Goal: Navigation & Orientation: Find specific page/section

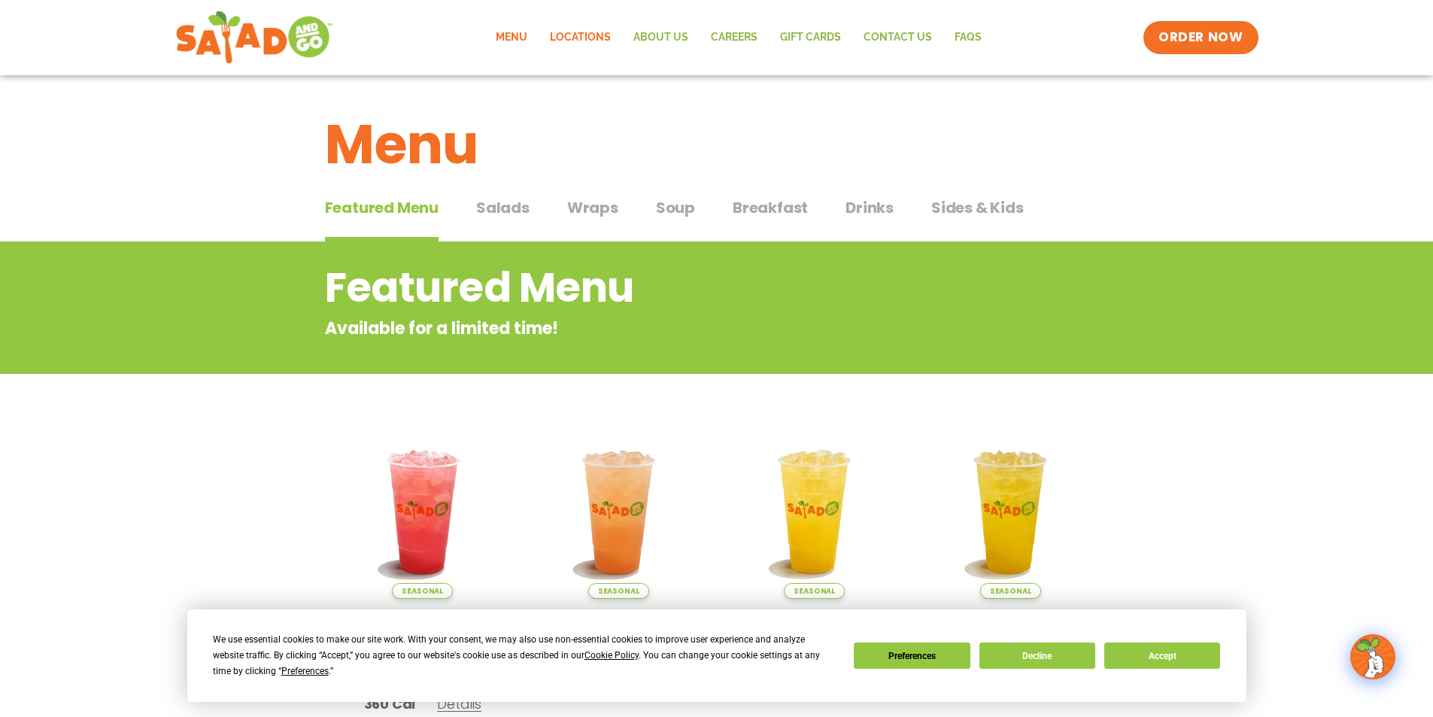
click at [594, 35] on link "Locations" at bounding box center [580, 37] width 83 height 35
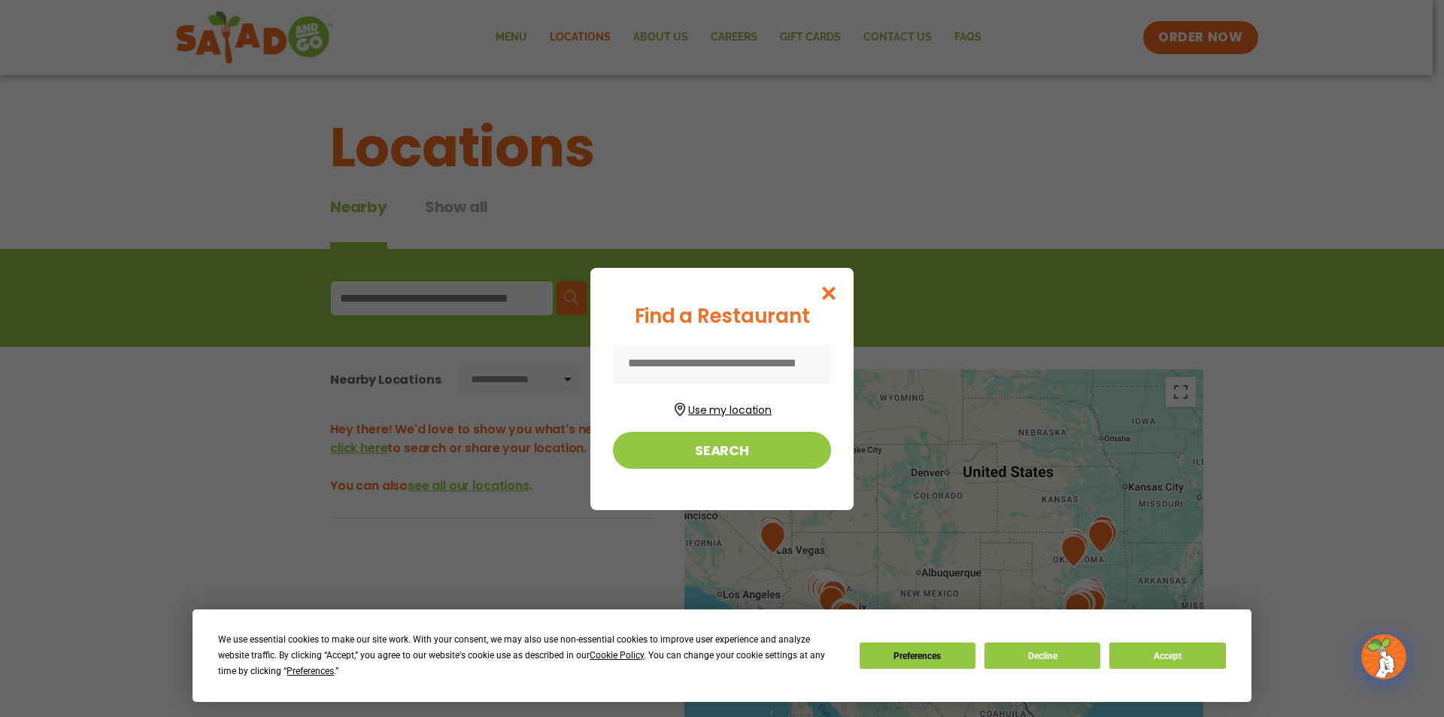
click at [717, 403] on button "Use my location" at bounding box center [722, 408] width 218 height 20
click at [678, 377] on div at bounding box center [722, 364] width 218 height 40
click at [684, 357] on div at bounding box center [722, 364] width 218 height 40
click at [890, 357] on div "Find a Restaurant Use my location Search" at bounding box center [722, 358] width 1444 height 717
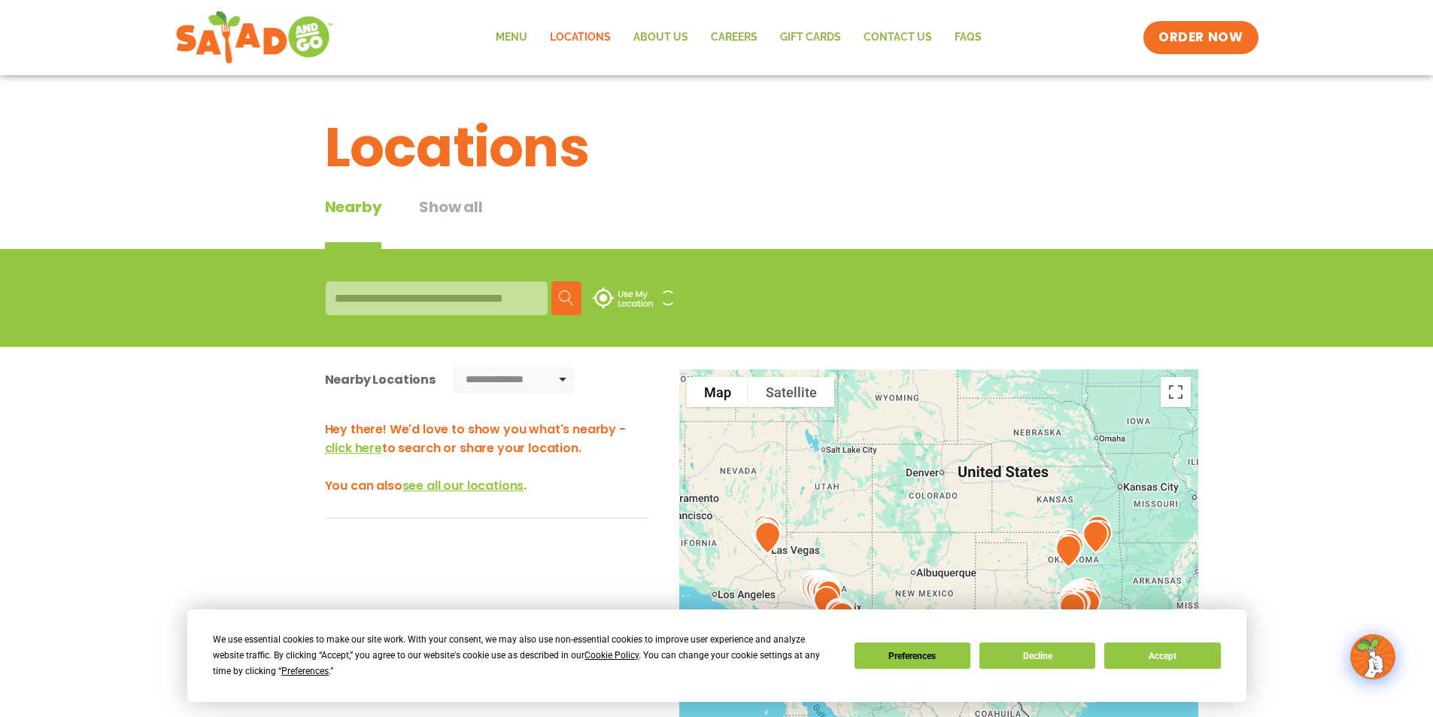
click at [736, 366] on div "**********" at bounding box center [717, 636] width 820 height 579
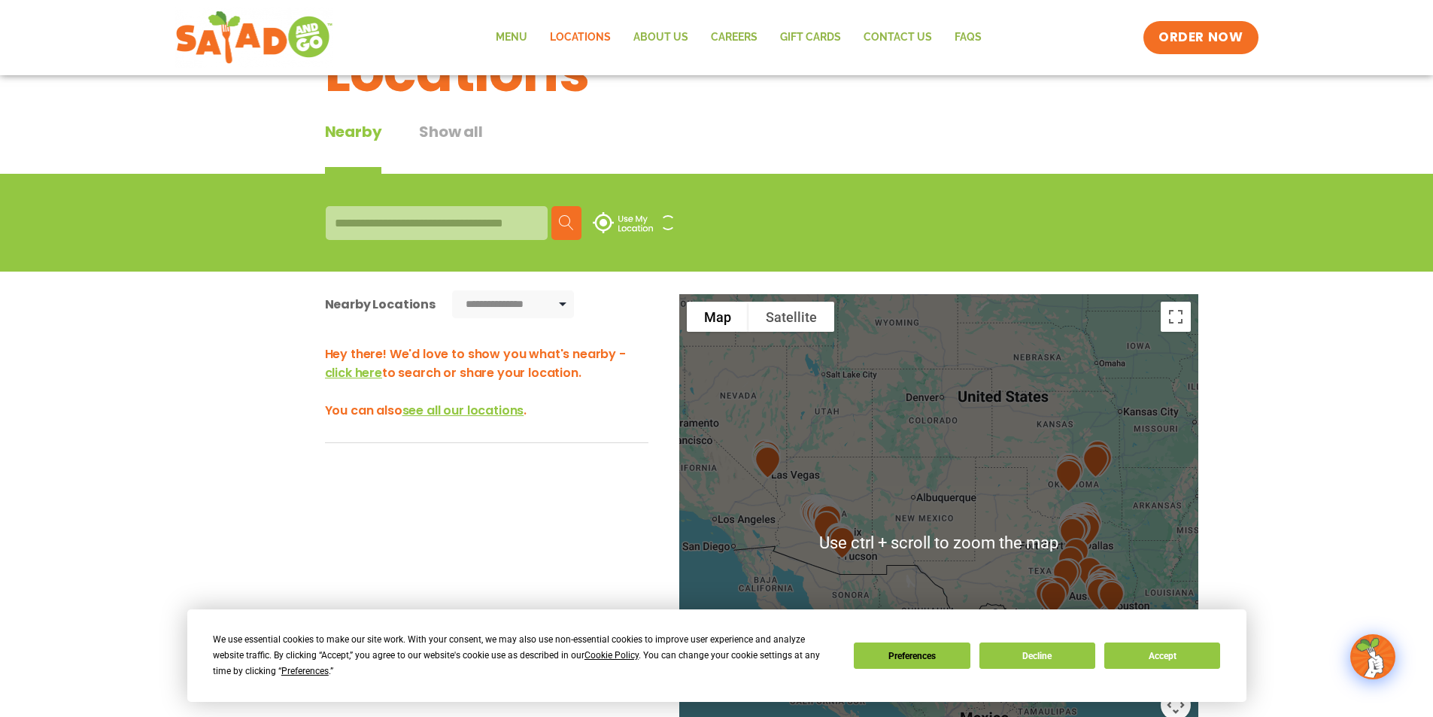
scroll to position [150, 0]
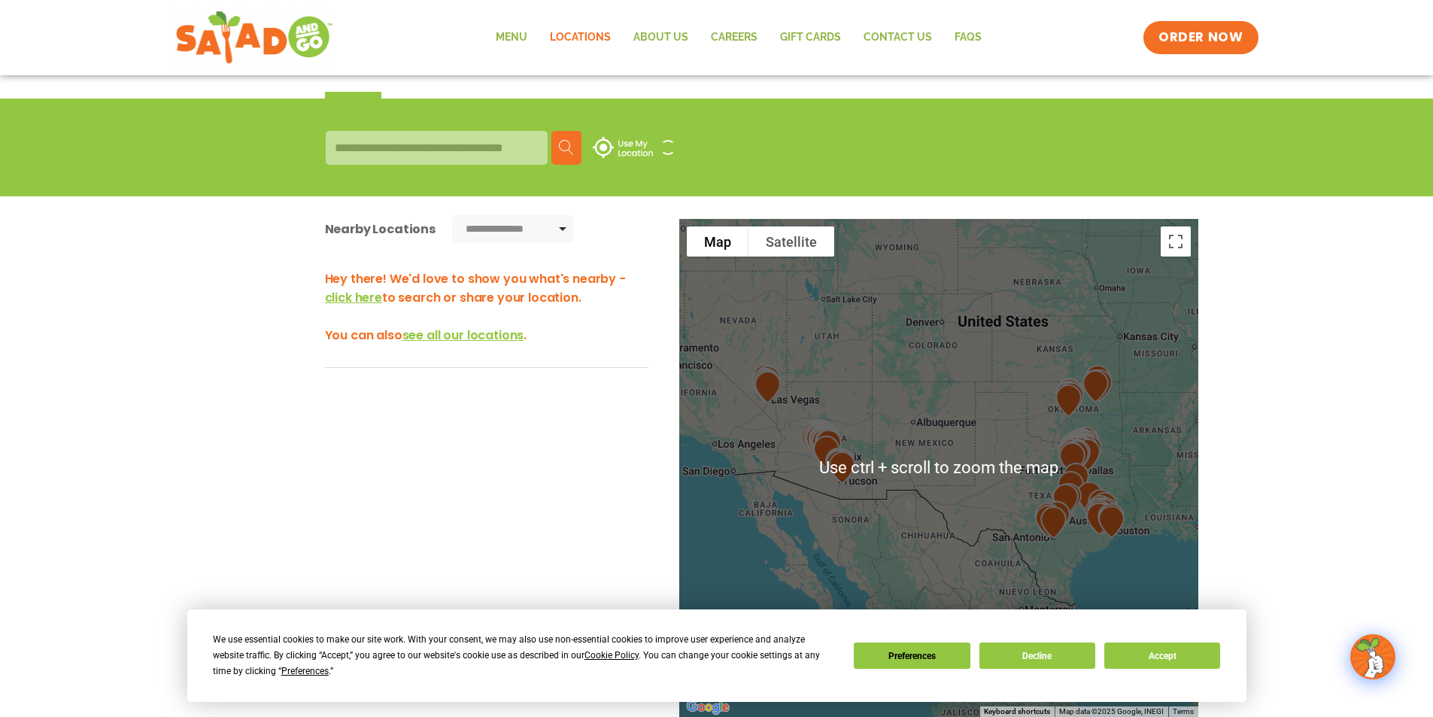
click at [846, 443] on img at bounding box center [841, 465] width 38 height 44
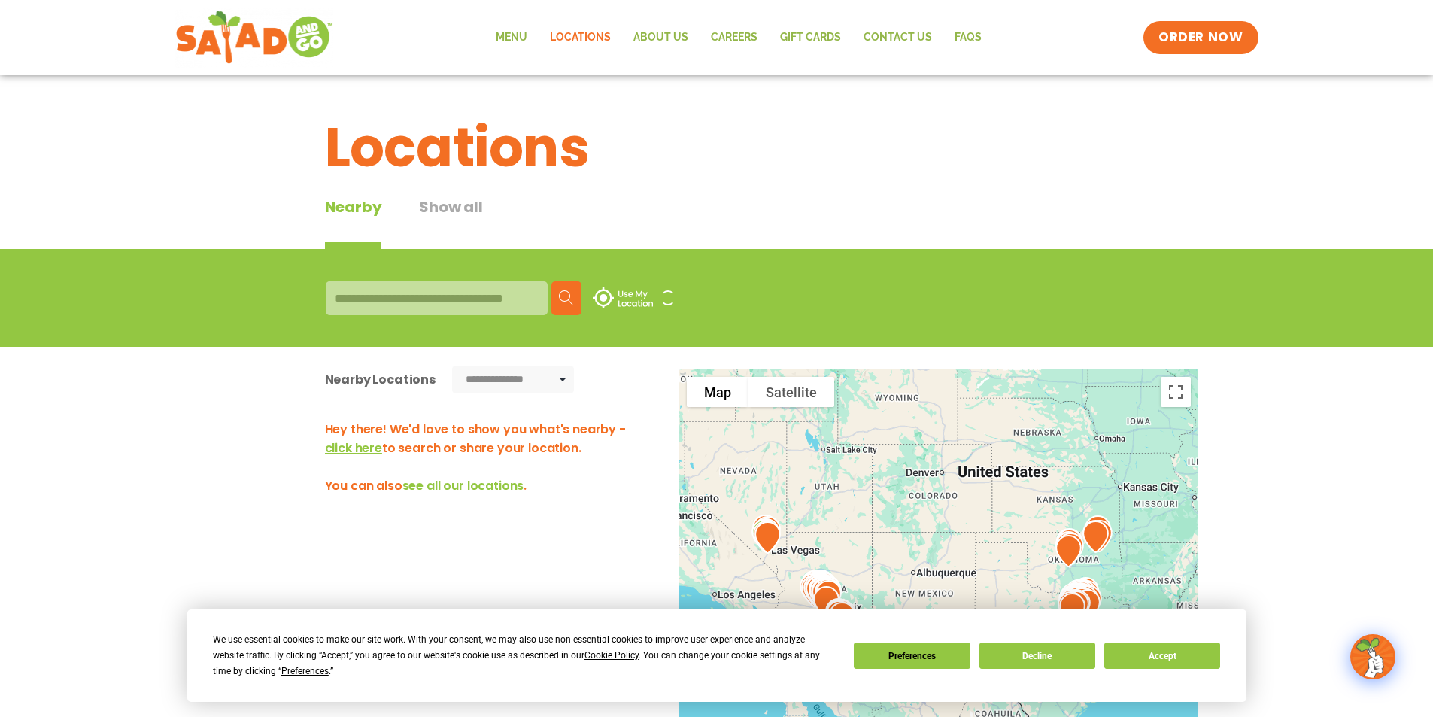
scroll to position [301, 0]
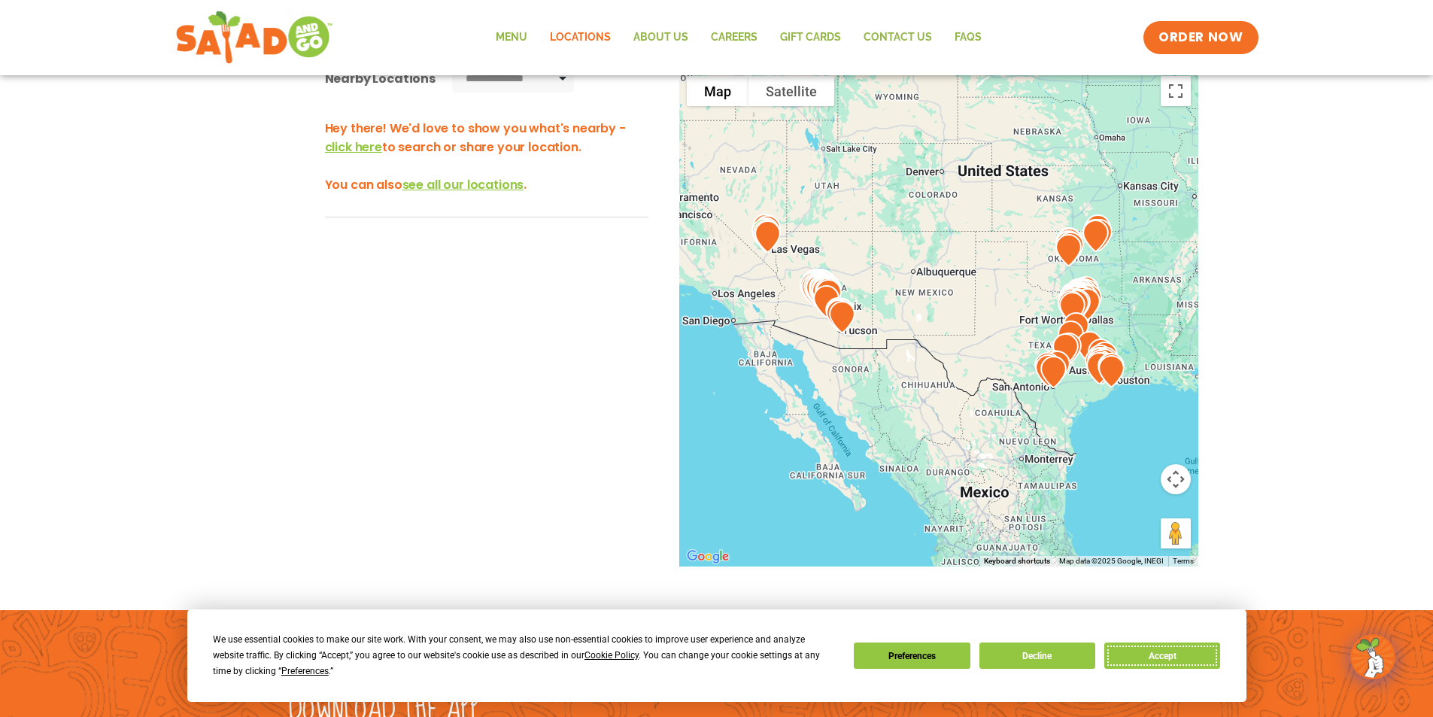
click at [1170, 654] on button "Accept" at bounding box center [1162, 655] width 116 height 26
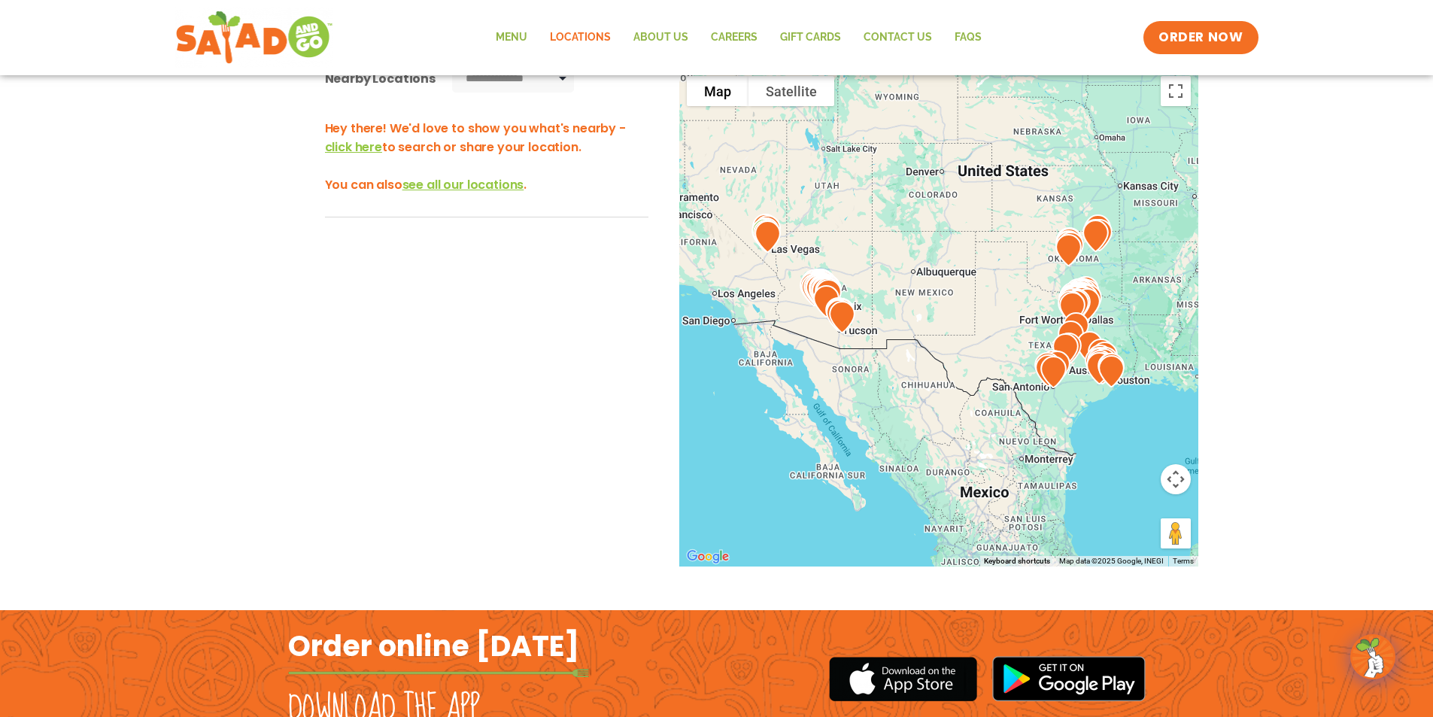
scroll to position [150, 0]
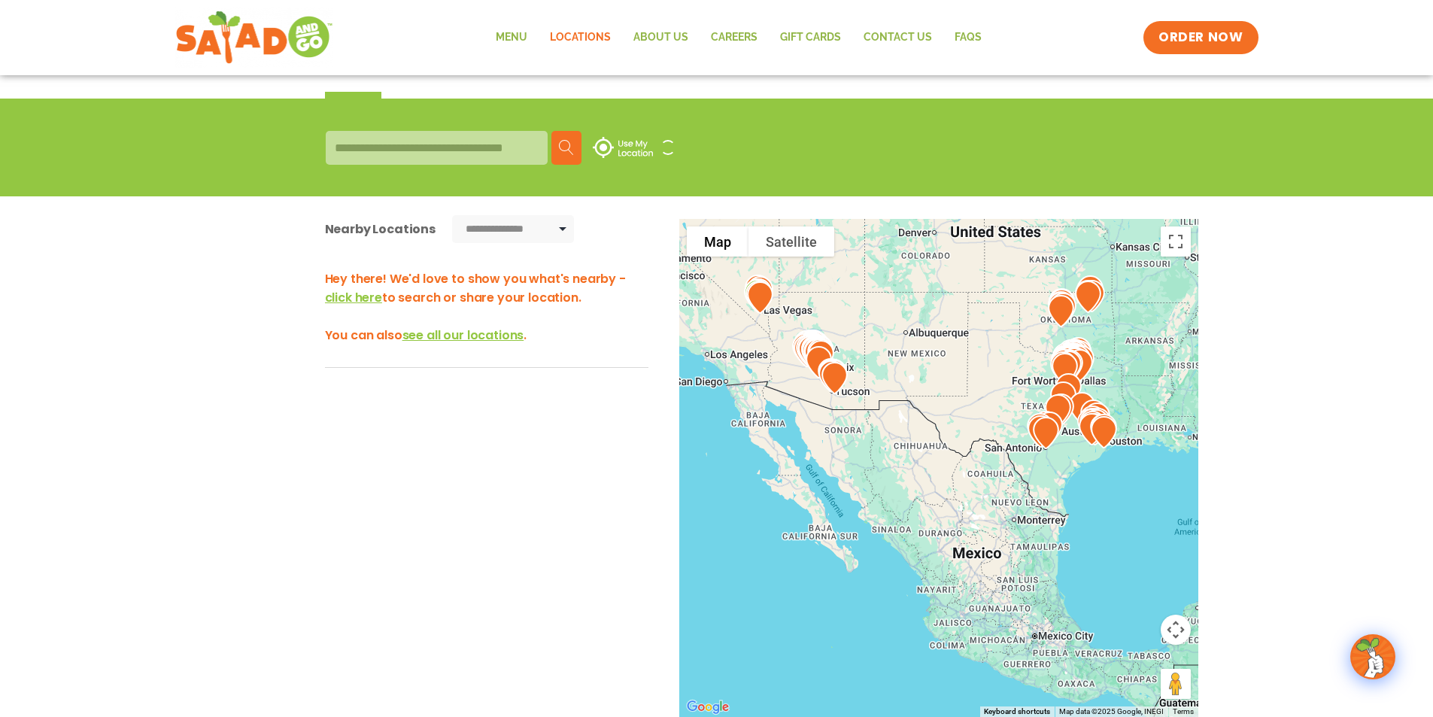
drag, startPoint x: 839, startPoint y: 481, endPoint x: 831, endPoint y: 390, distance: 91.3
click at [831, 390] on img at bounding box center [834, 378] width 38 height 44
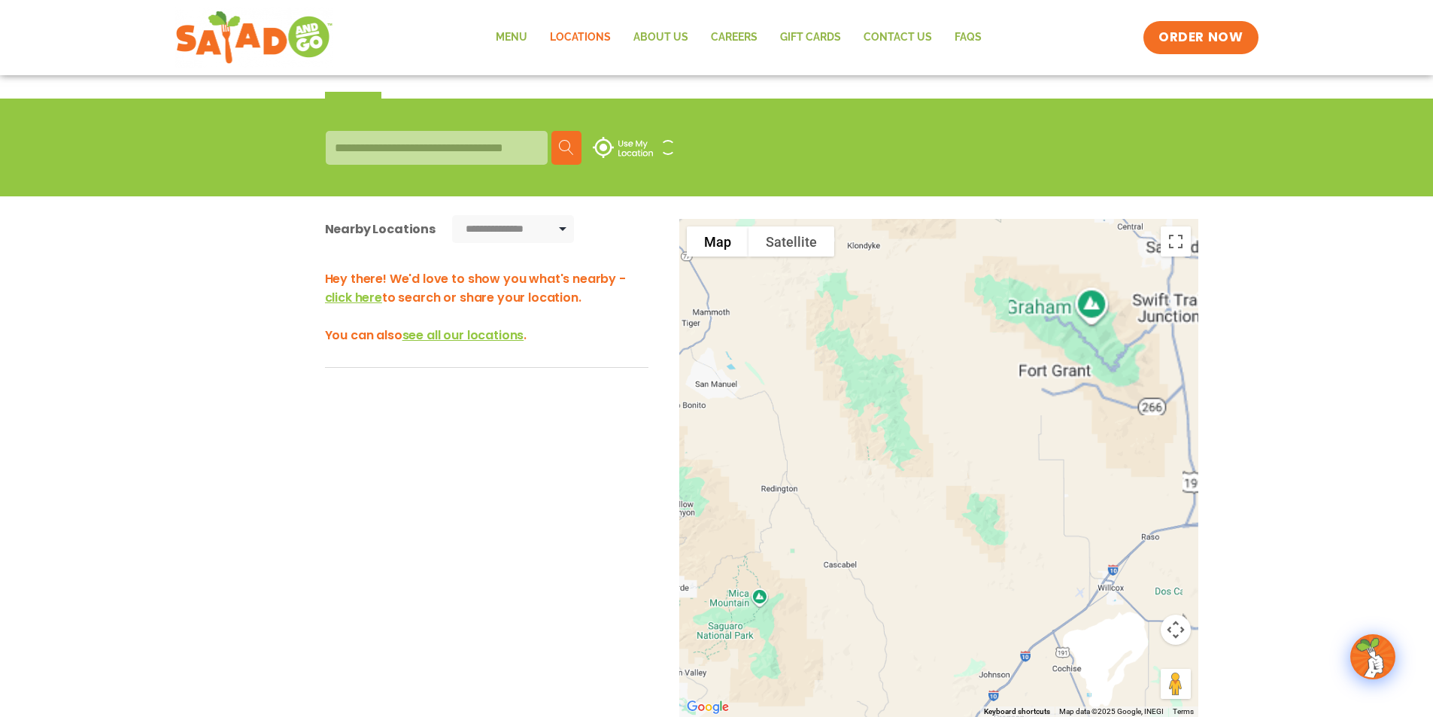
click at [842, 384] on div at bounding box center [938, 468] width 519 height 498
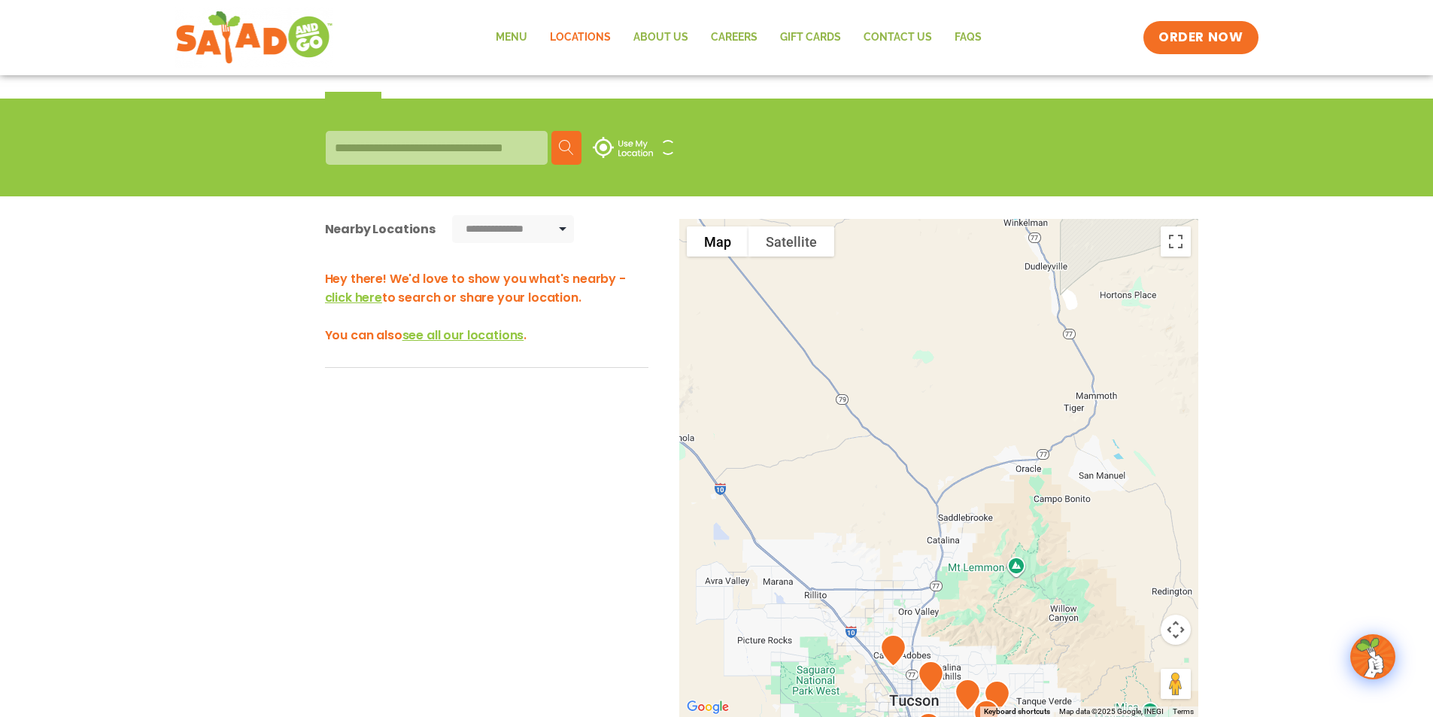
drag, startPoint x: 772, startPoint y: 399, endPoint x: 1176, endPoint y: 494, distance: 415.1
click at [1176, 494] on div at bounding box center [938, 468] width 519 height 498
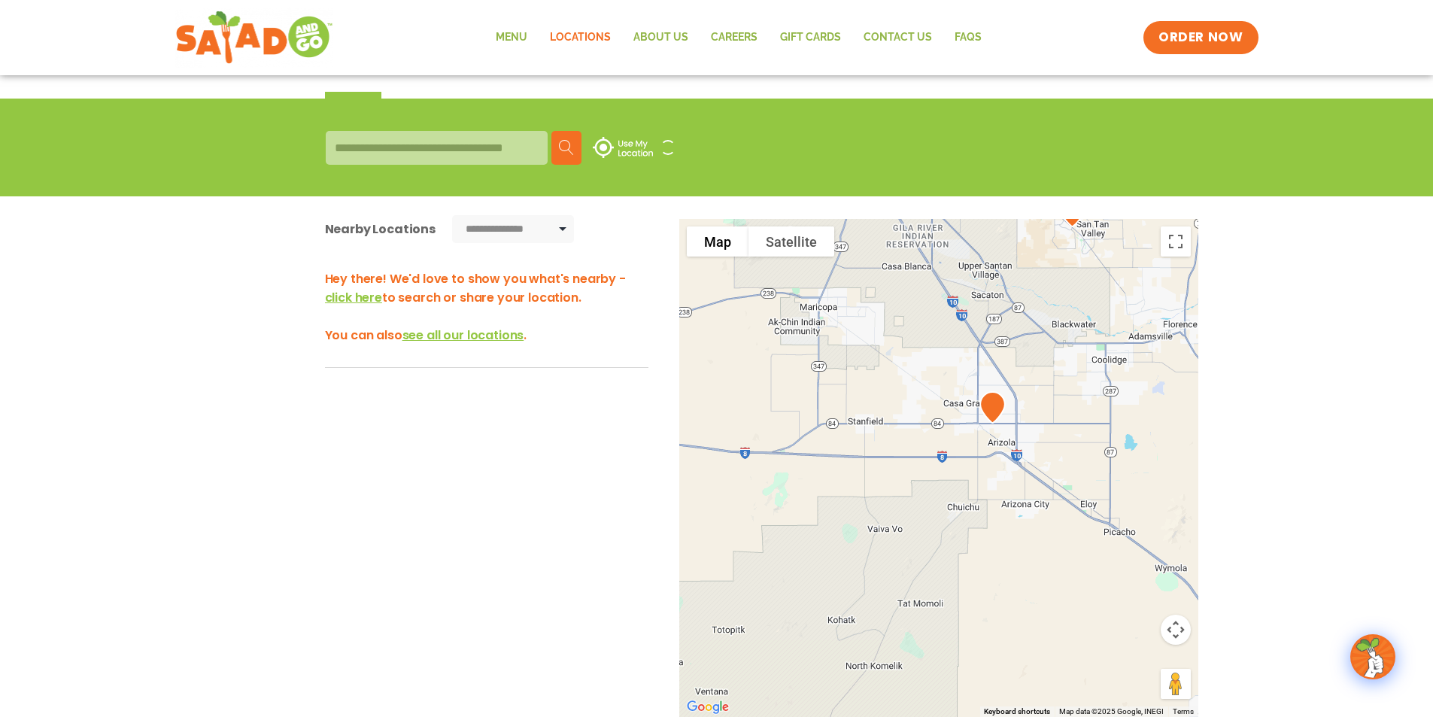
drag, startPoint x: 700, startPoint y: 401, endPoint x: 1189, endPoint y: 535, distance: 507.6
click at [1189, 535] on div at bounding box center [938, 468] width 519 height 498
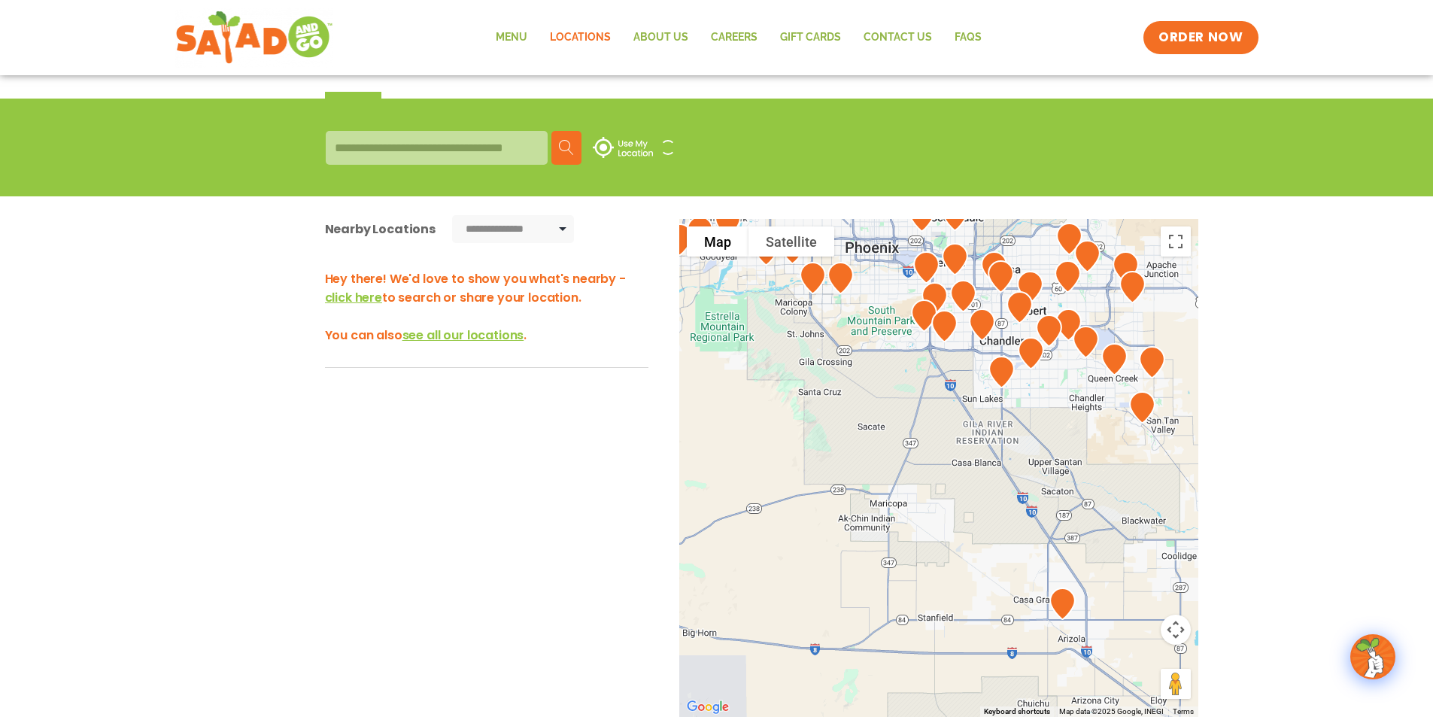
drag, startPoint x: 842, startPoint y: 421, endPoint x: 941, endPoint y: 547, distance: 159.6
click at [924, 621] on div at bounding box center [938, 468] width 519 height 498
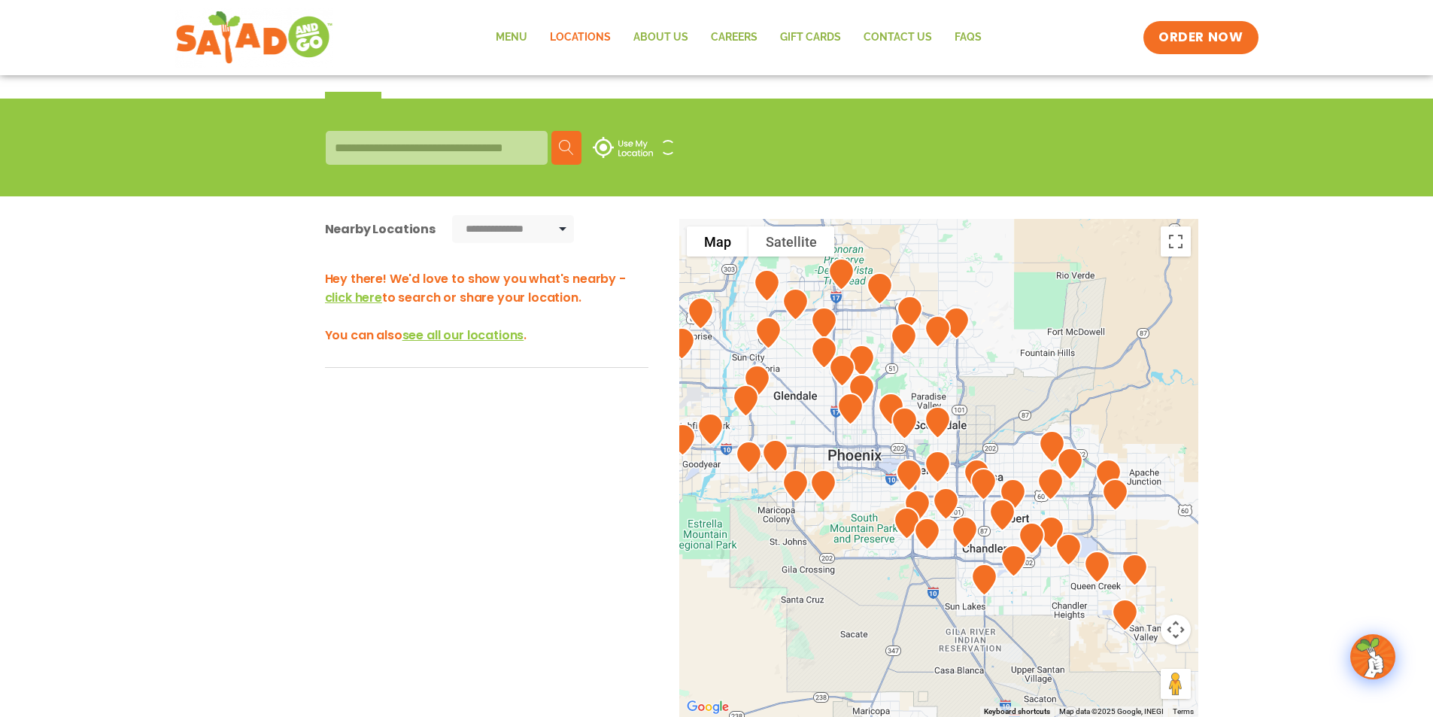
drag, startPoint x: 958, startPoint y: 363, endPoint x: 942, endPoint y: 567, distance: 204.5
click at [943, 573] on div at bounding box center [938, 468] width 519 height 498
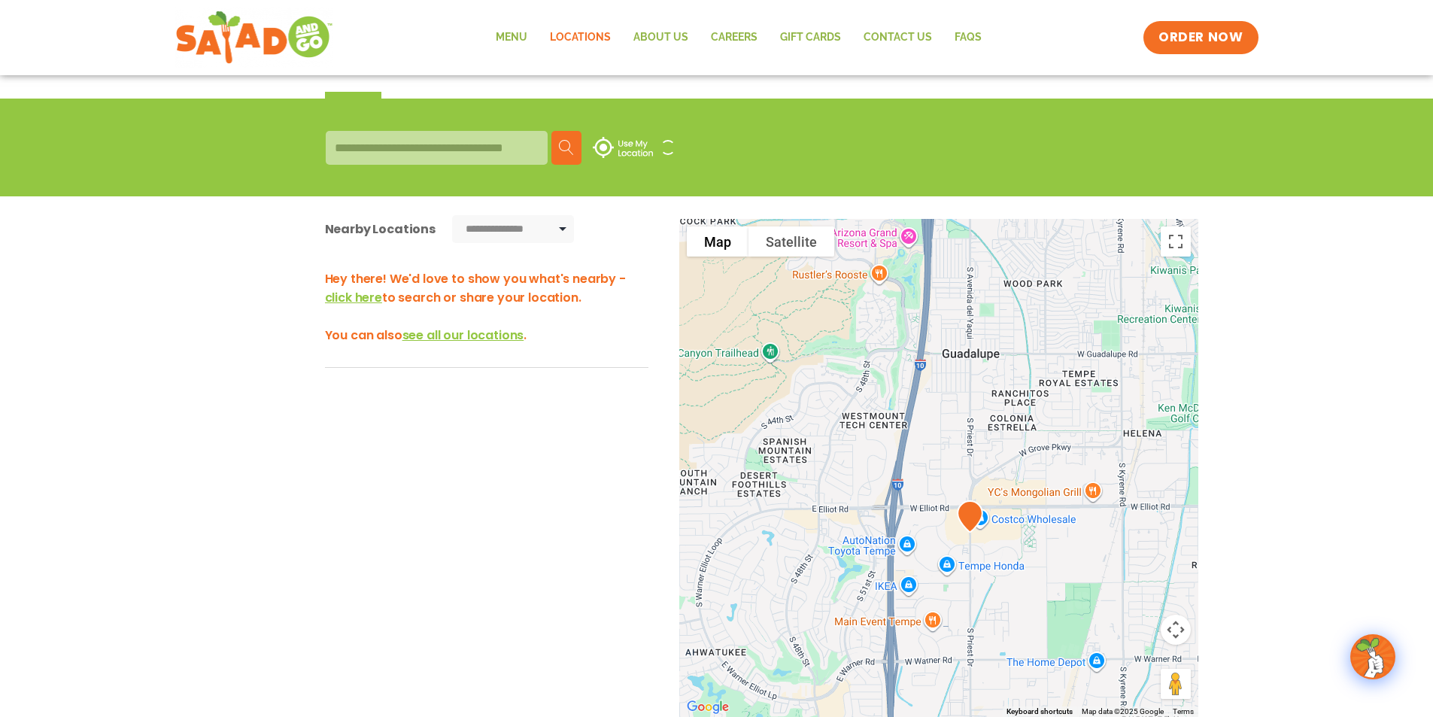
click at [914, 522] on div at bounding box center [938, 468] width 519 height 498
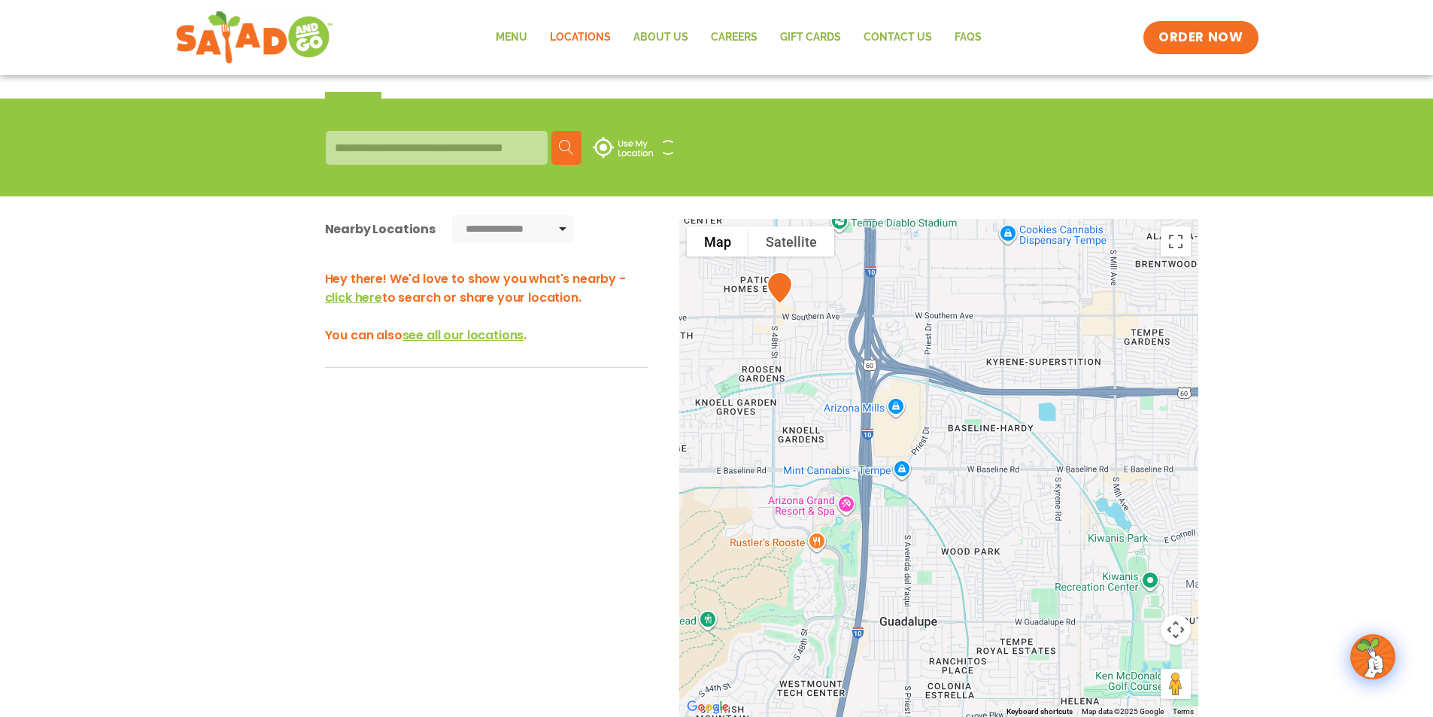
drag, startPoint x: 961, startPoint y: 442, endPoint x: 915, endPoint y: 652, distance: 215.4
click at [915, 652] on div at bounding box center [938, 468] width 519 height 498
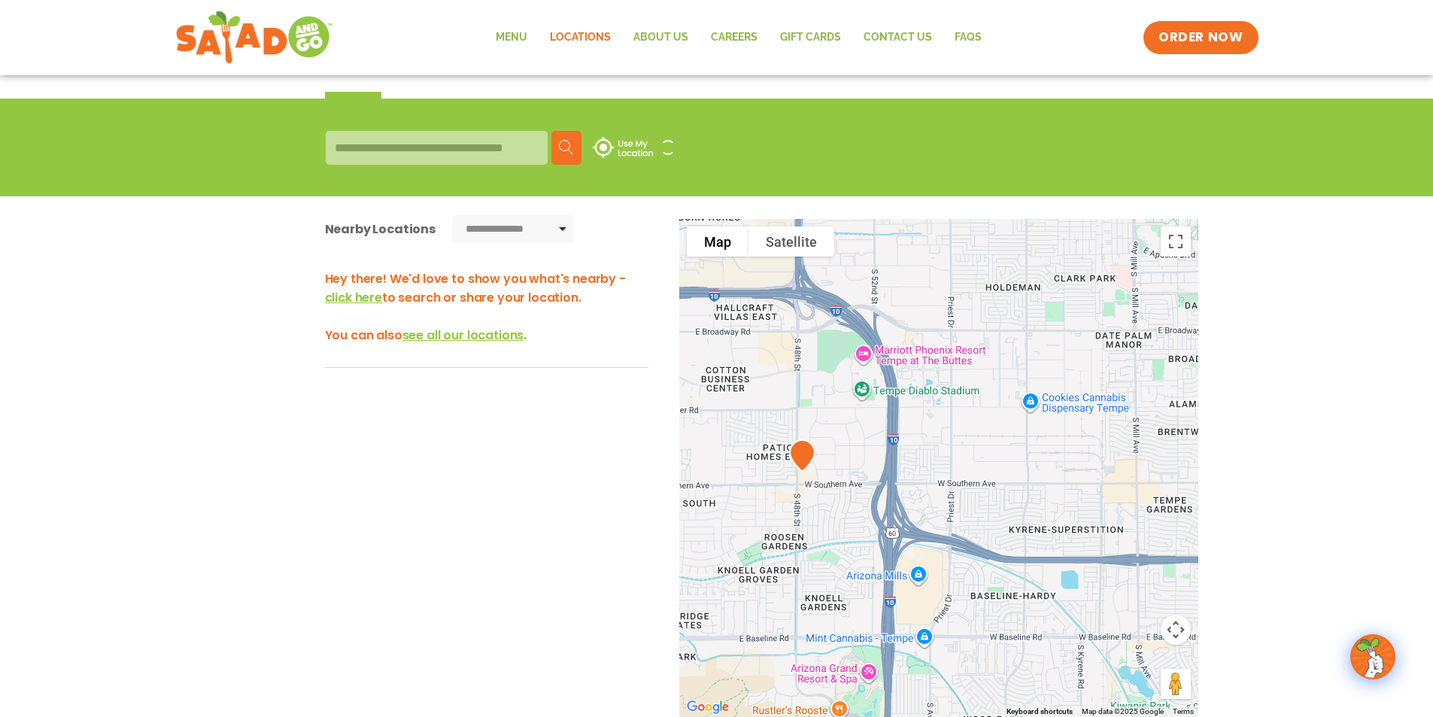
drag, startPoint x: 798, startPoint y: 378, endPoint x: 823, endPoint y: 530, distance: 153.2
click at [823, 530] on div at bounding box center [938, 468] width 519 height 498
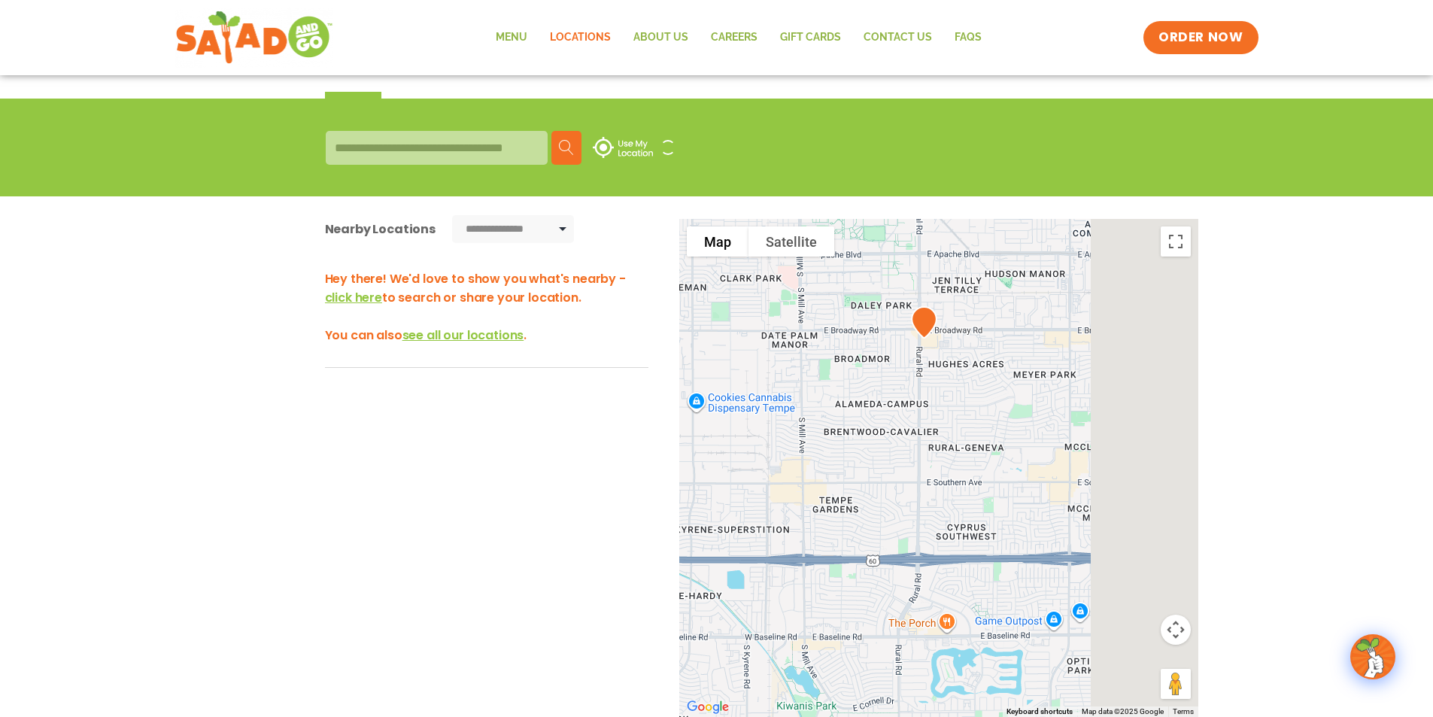
drag, startPoint x: 1057, startPoint y: 502, endPoint x: 630, endPoint y: 490, distance: 426.6
click at [630, 490] on div "**********" at bounding box center [716, 485] width 1433 height 579
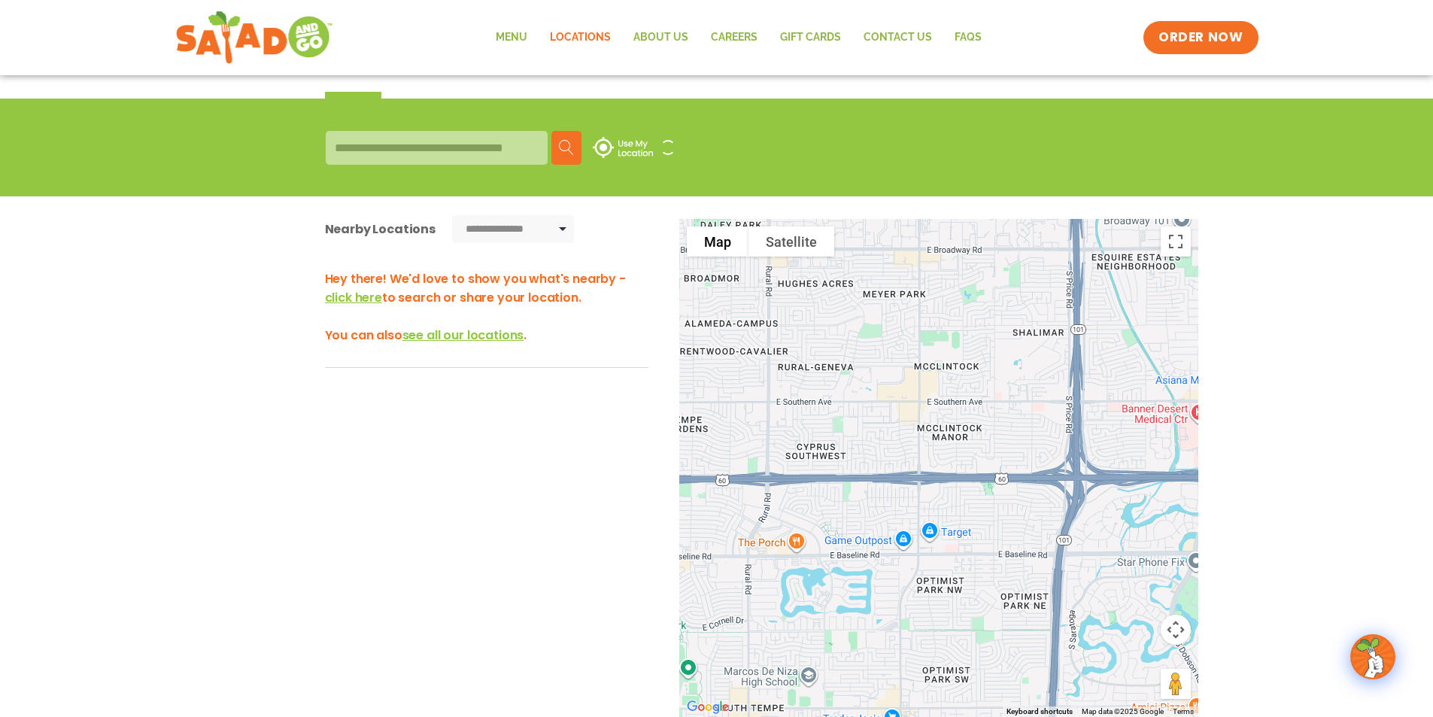
drag, startPoint x: 1032, startPoint y: 503, endPoint x: 959, endPoint y: 435, distance: 100.0
click at [959, 435] on div at bounding box center [938, 468] width 519 height 498
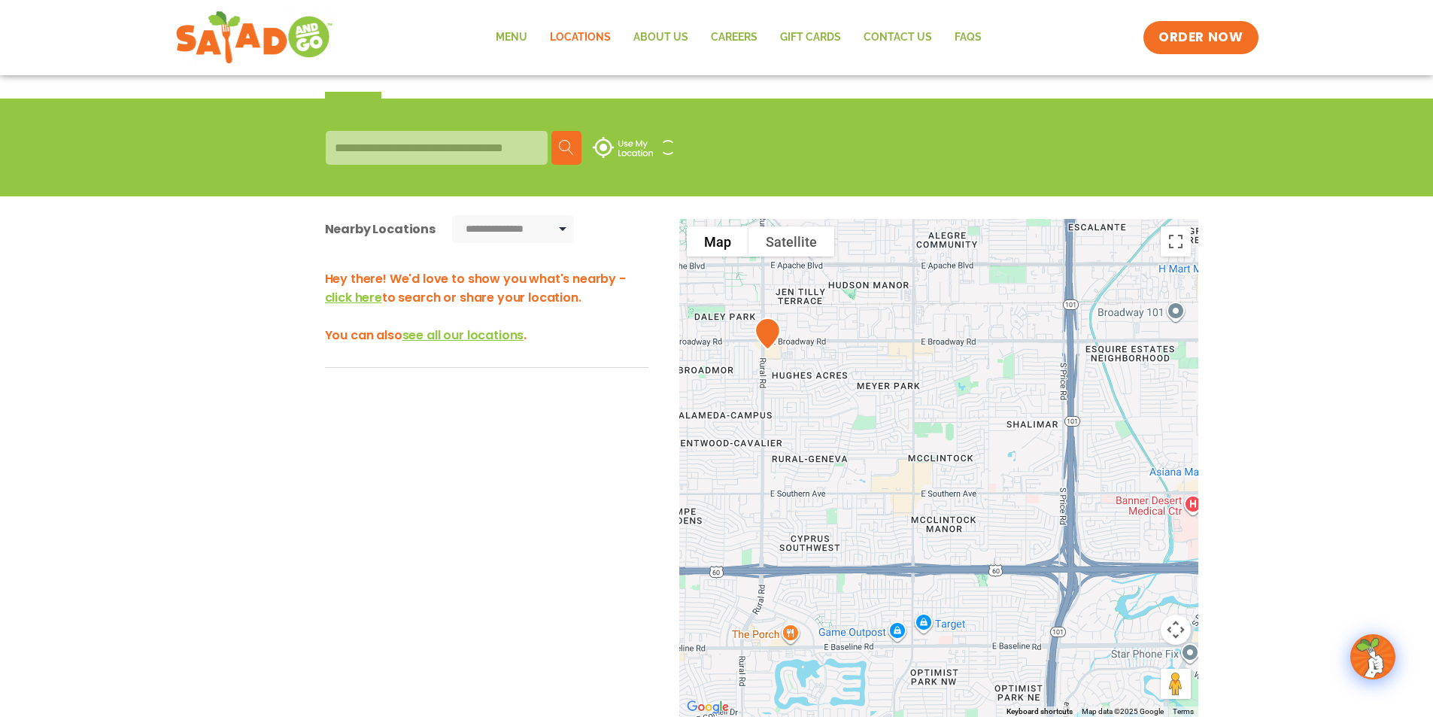
drag, startPoint x: 959, startPoint y: 333, endPoint x: 953, endPoint y: 434, distance: 101.0
click at [953, 434] on div at bounding box center [938, 468] width 519 height 498
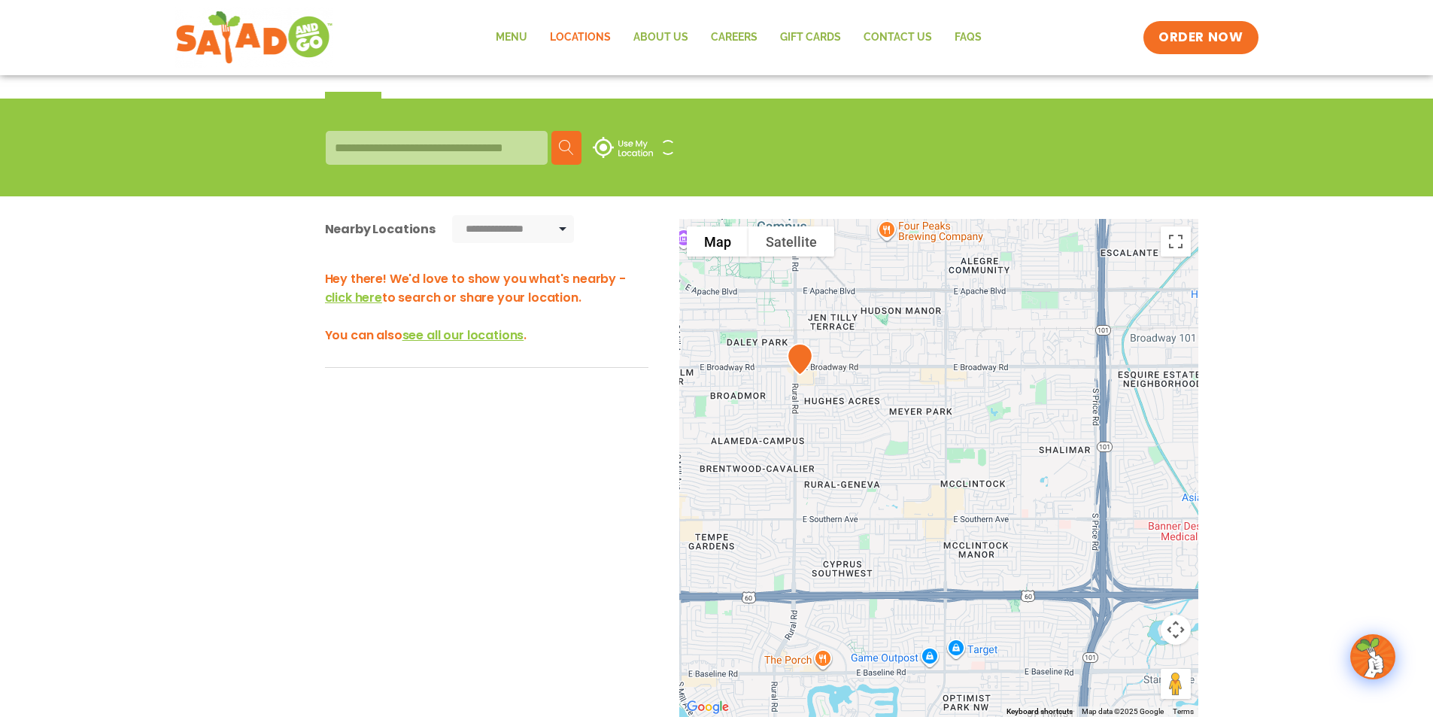
drag, startPoint x: 788, startPoint y: 376, endPoint x: 824, endPoint y: 405, distance: 46.5
click at [824, 405] on div at bounding box center [938, 468] width 519 height 498
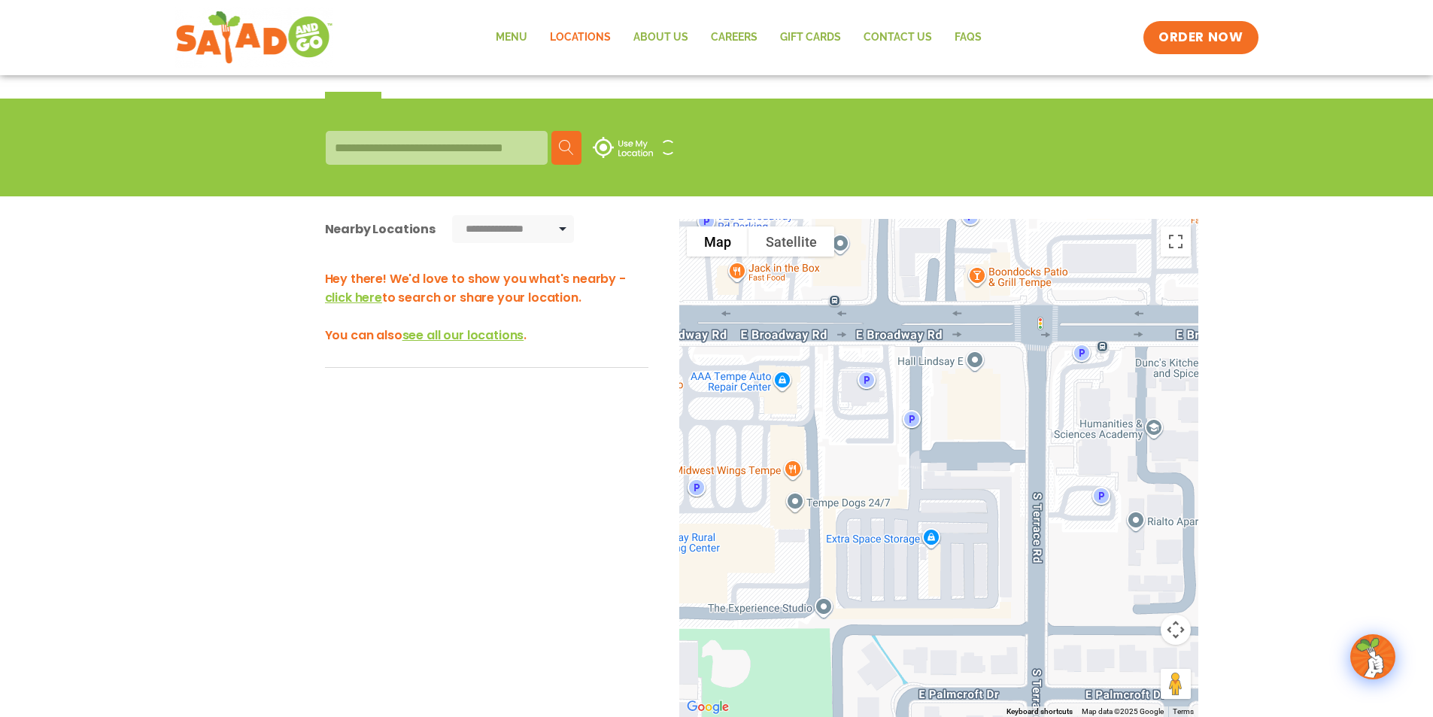
drag, startPoint x: 812, startPoint y: 372, endPoint x: 794, endPoint y: 408, distance: 40.4
click at [795, 407] on div at bounding box center [938, 468] width 519 height 498
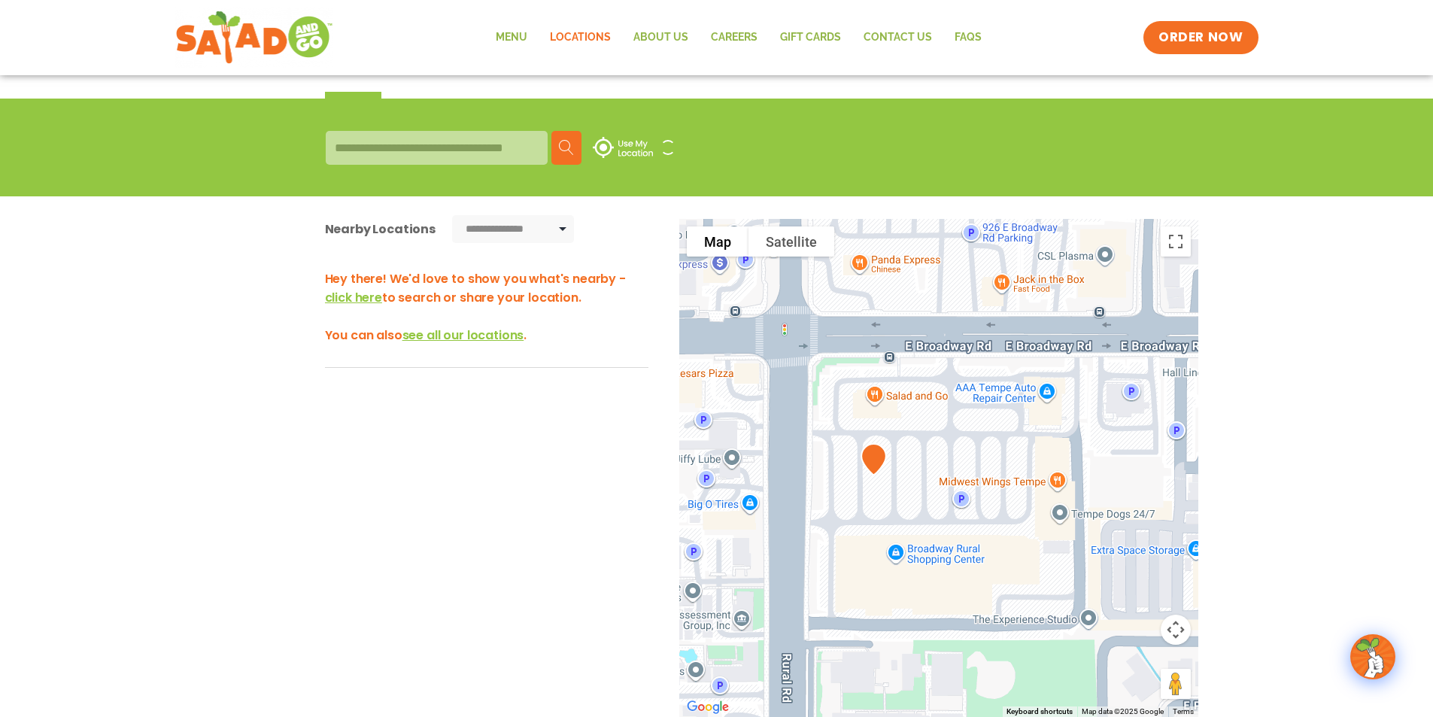
drag, startPoint x: 768, startPoint y: 414, endPoint x: 1039, endPoint y: 414, distance: 271.5
click at [1039, 414] on div at bounding box center [938, 468] width 519 height 498
